Goal: Task Accomplishment & Management: Complete application form

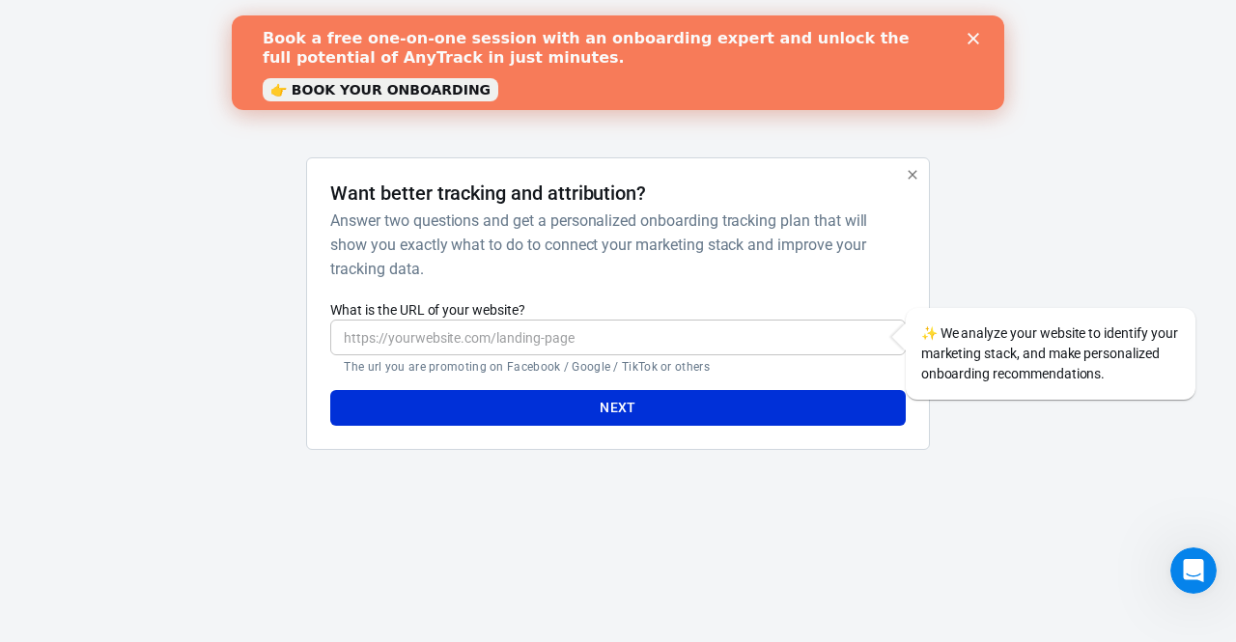
click at [973, 40] on polygon "Close" at bounding box center [973, 39] width 12 height 12
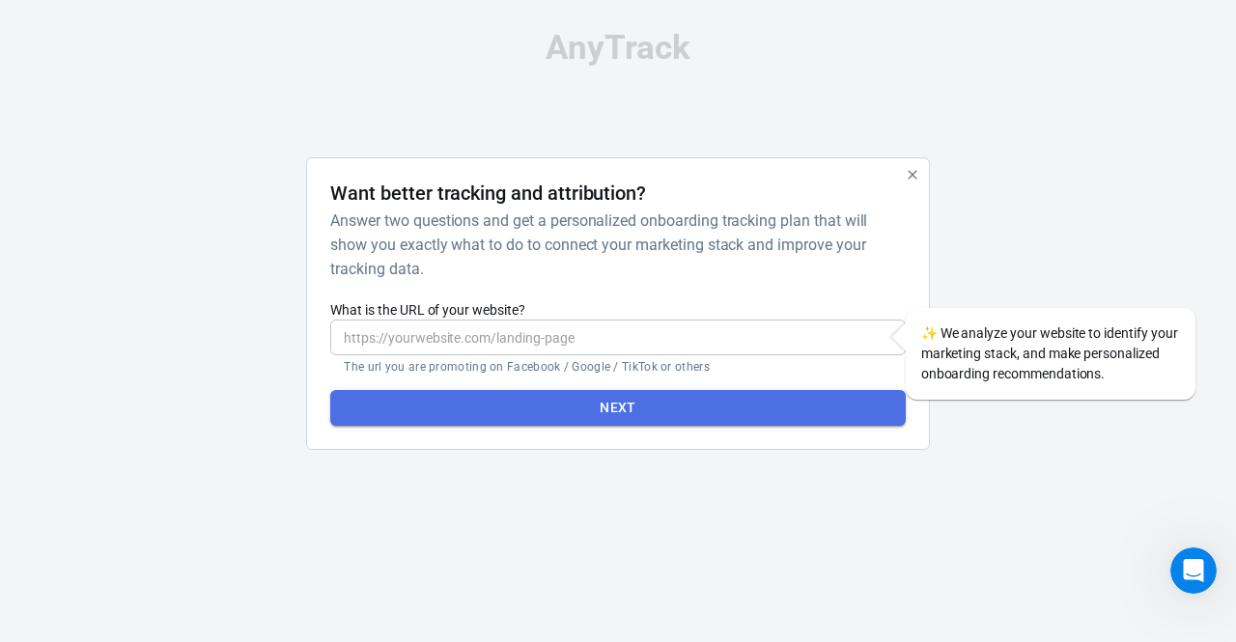
click at [618, 399] on button "Next" at bounding box center [617, 408] width 574 height 36
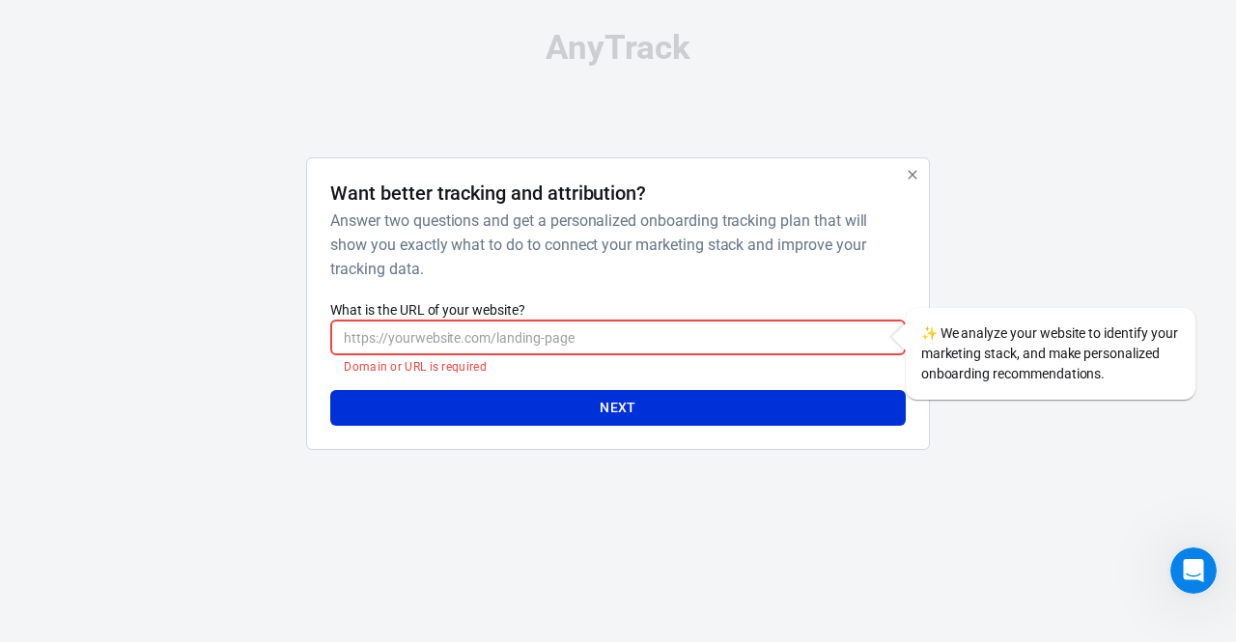
click at [739, 350] on input "What is the URL of your website?" at bounding box center [617, 338] width 574 height 36
click at [684, 281] on div "Want better tracking and attribution? Answer two questions and get a personaliz…" at bounding box center [617, 303] width 574 height 244
click at [610, 340] on input "What is the URL of your website?" at bounding box center [617, 338] width 574 height 36
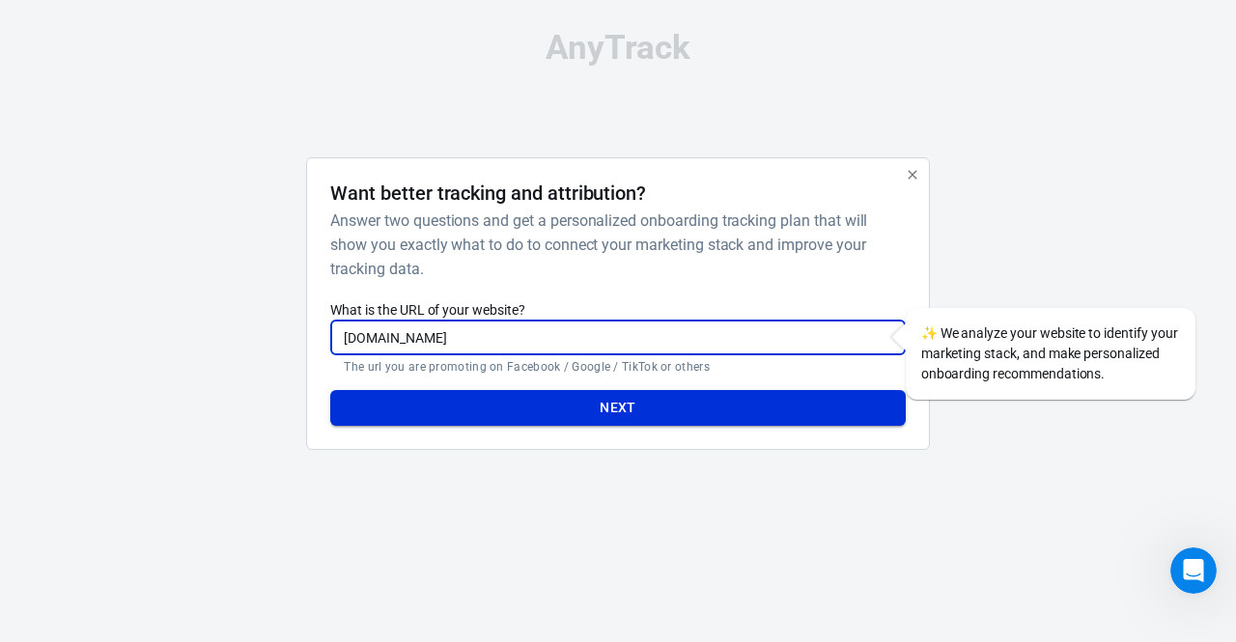
type input "[DOMAIN_NAME]"
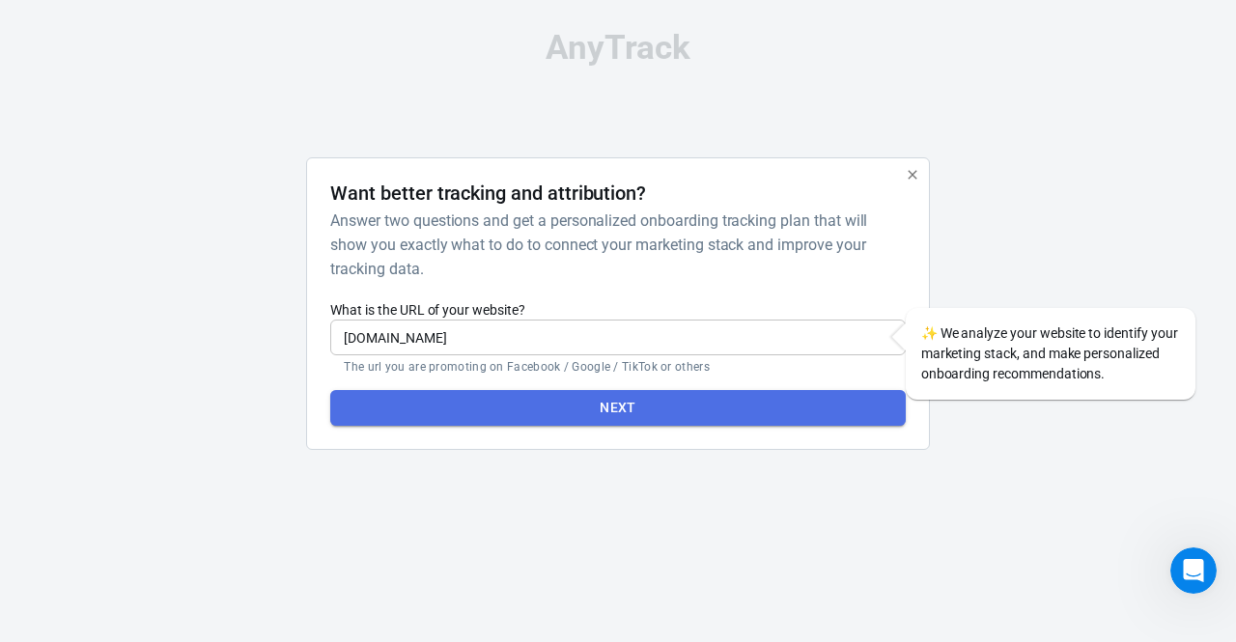
click at [617, 417] on button "Next" at bounding box center [617, 408] width 574 height 36
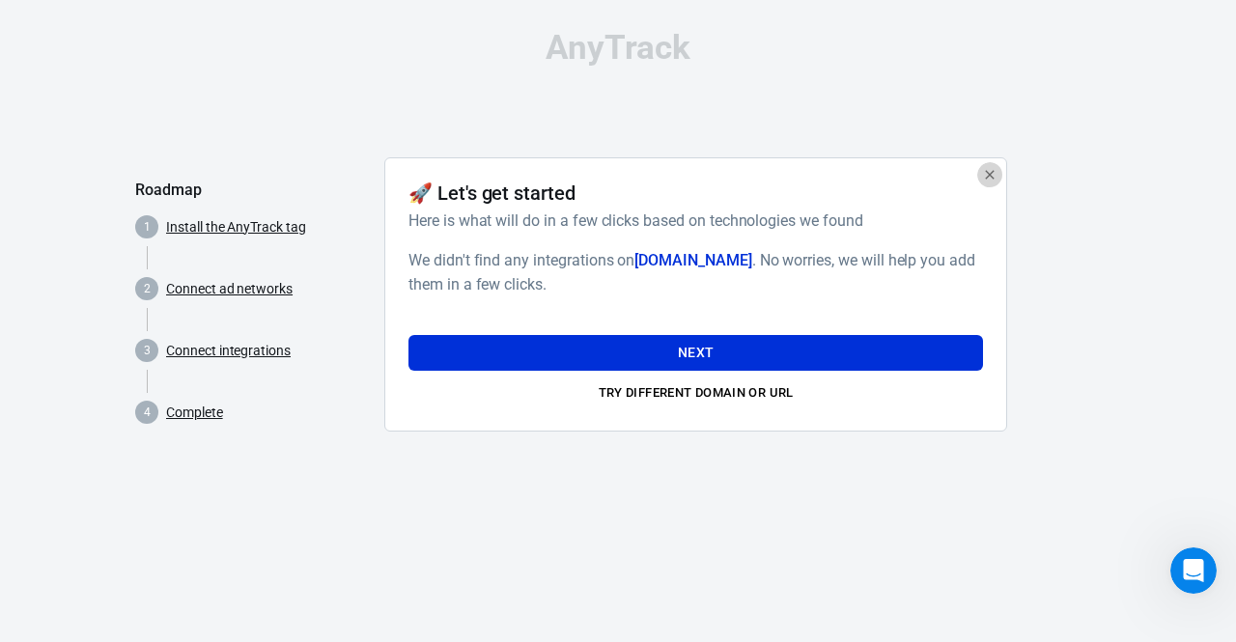
click at [992, 175] on icon "button" at bounding box center [989, 174] width 15 height 15
